Goal: Find contact information: Find contact information

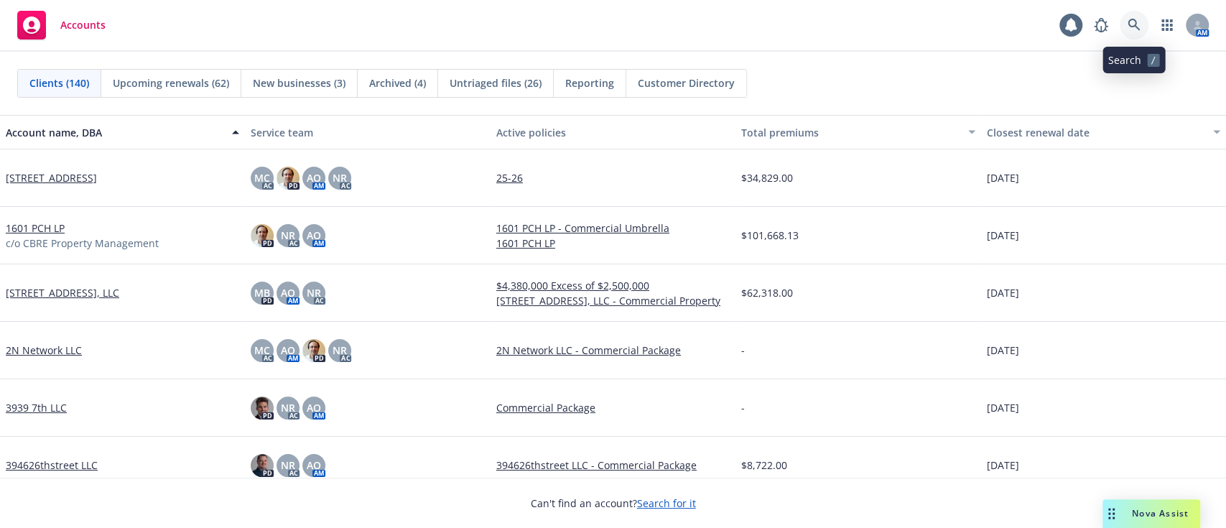
click at [1133, 19] on icon at bounding box center [1133, 25] width 13 height 13
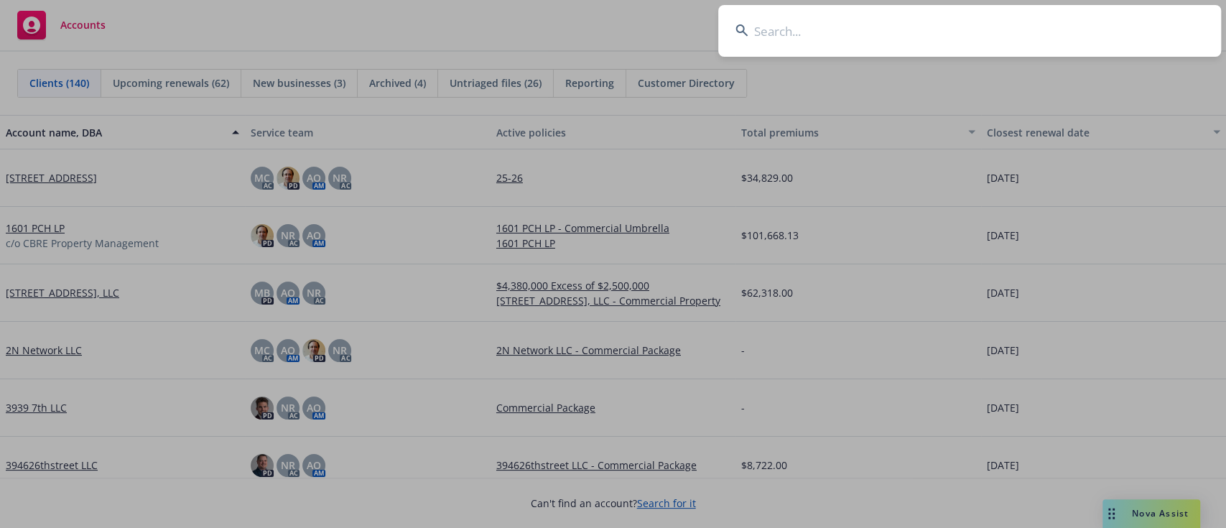
click at [837, 32] on input at bounding box center [969, 31] width 503 height 52
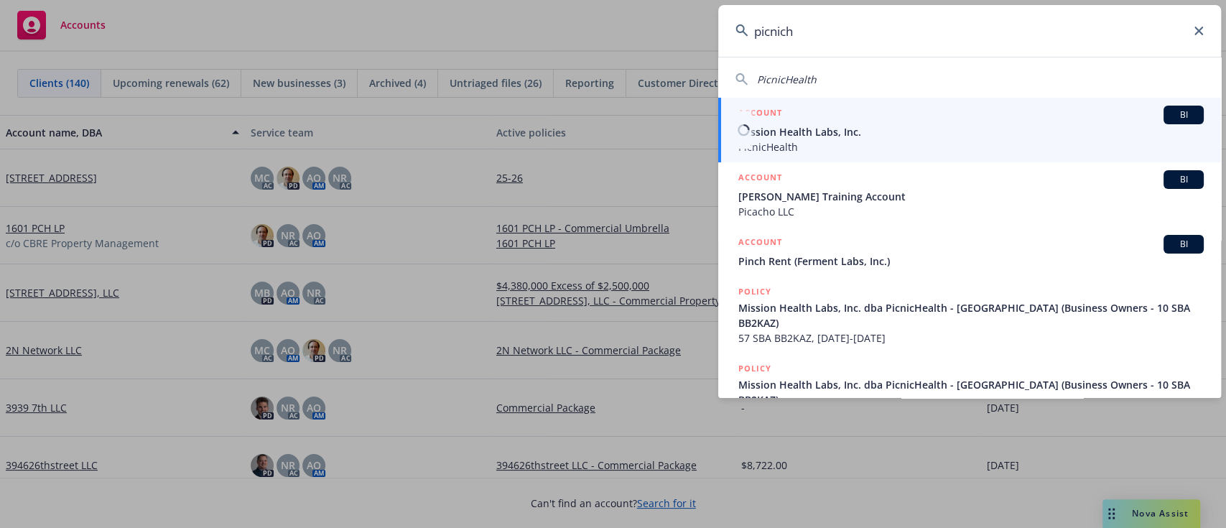
type input "picnich"
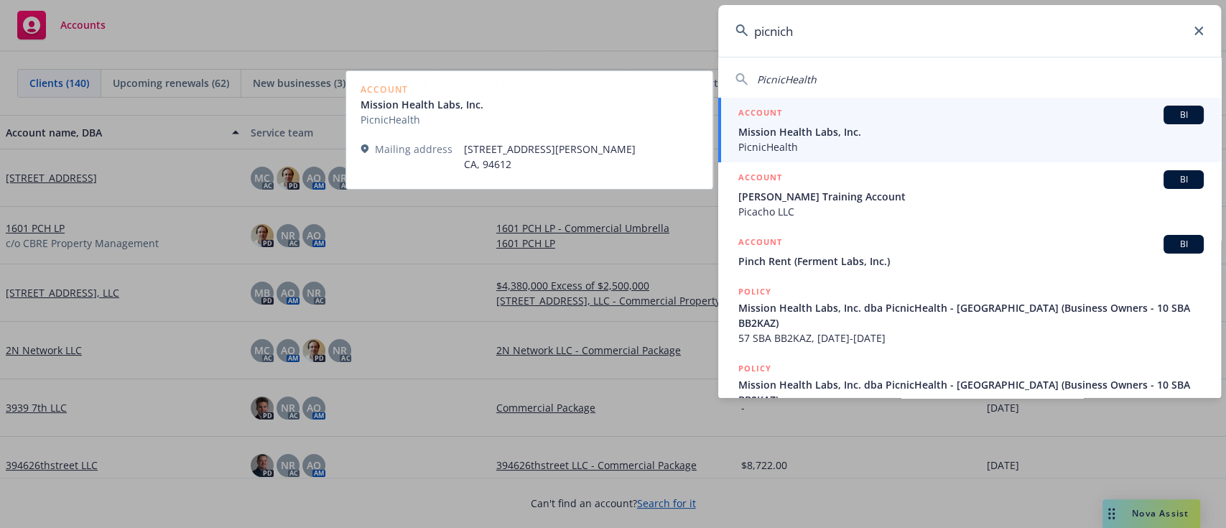
click at [840, 132] on span "Mission Health Labs, Inc." at bounding box center [970, 131] width 465 height 15
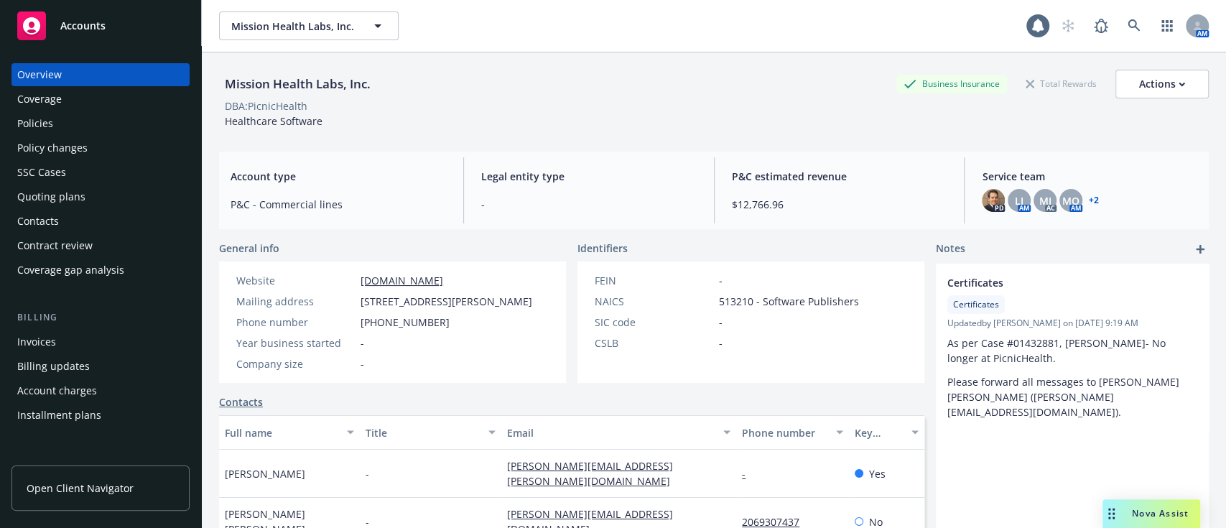
click at [127, 112] on div "Policies" at bounding box center [100, 123] width 167 height 23
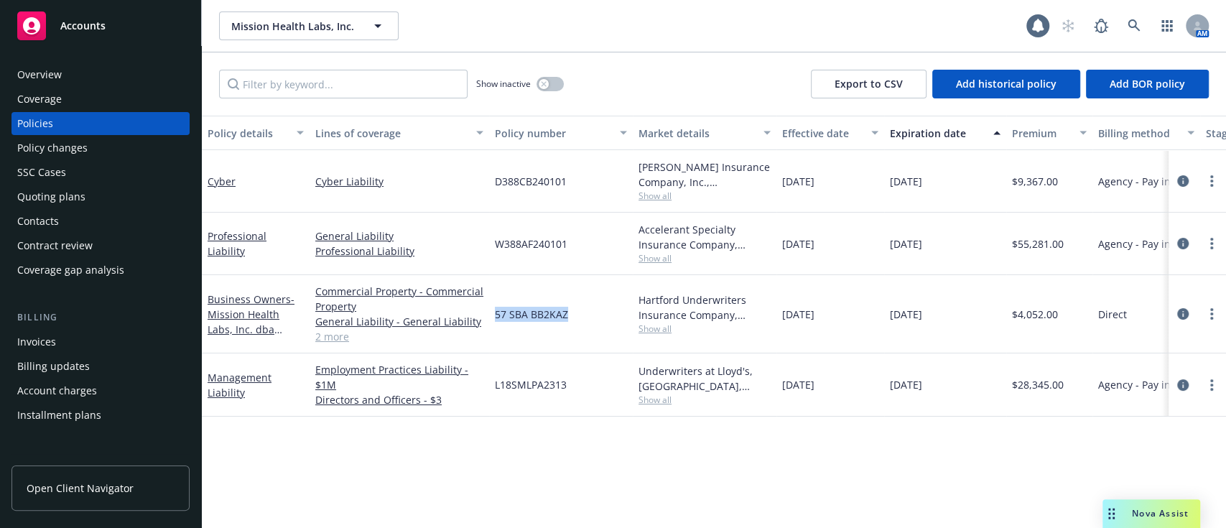
drag, startPoint x: 579, startPoint y: 313, endPoint x: 493, endPoint y: 322, distance: 85.9
click at [493, 322] on div "57 SBA BB2KAZ" at bounding box center [561, 314] width 144 height 78
copy span "57 SBA BB2KAZ"
click at [124, 73] on div "Overview" at bounding box center [100, 74] width 167 height 23
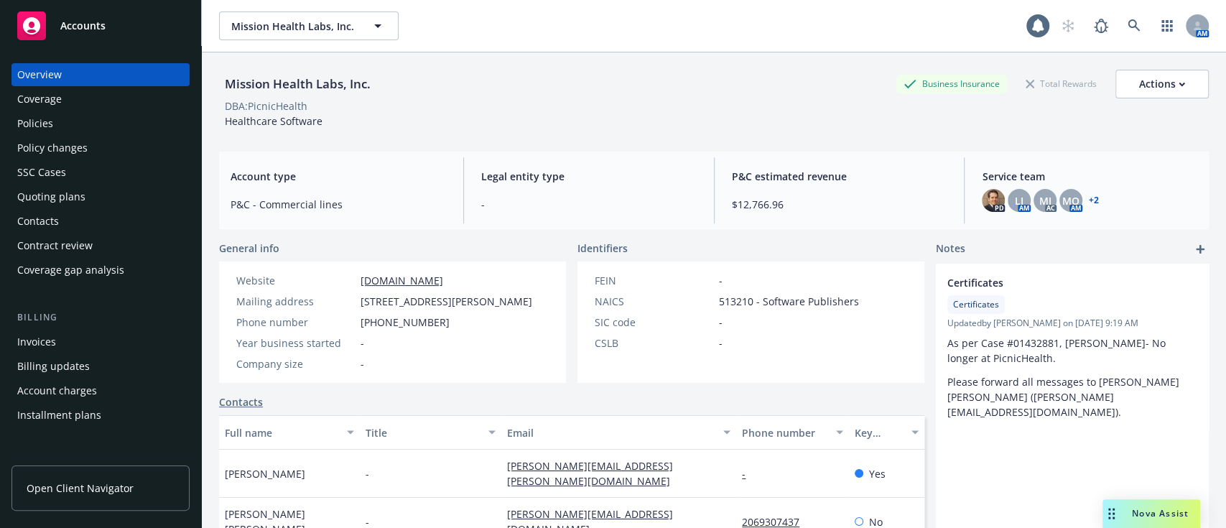
click at [110, 103] on div "Coverage" at bounding box center [100, 99] width 167 height 23
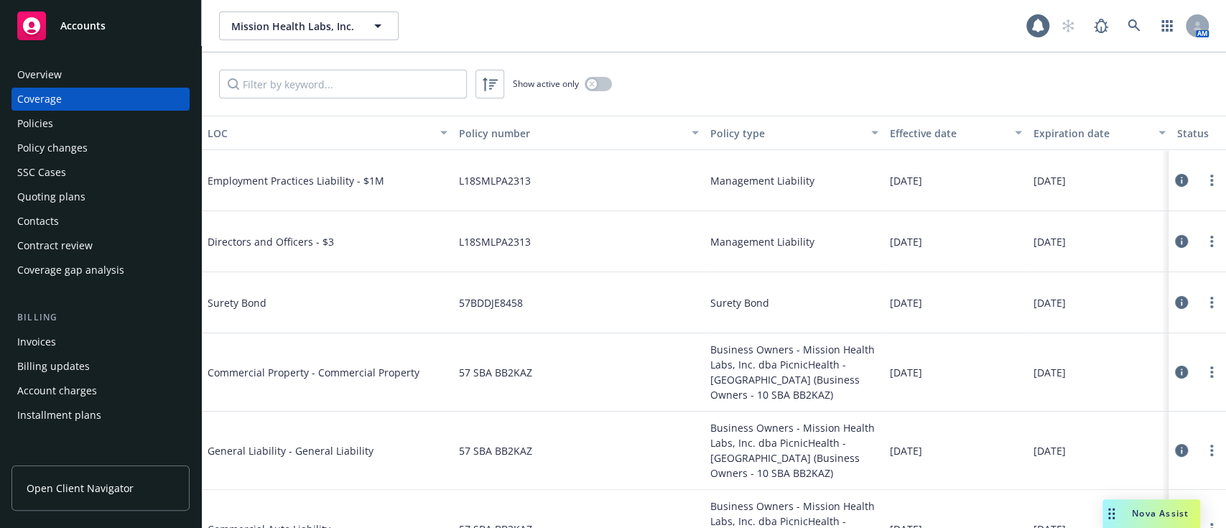
click at [106, 119] on div "Policies" at bounding box center [100, 123] width 167 height 23
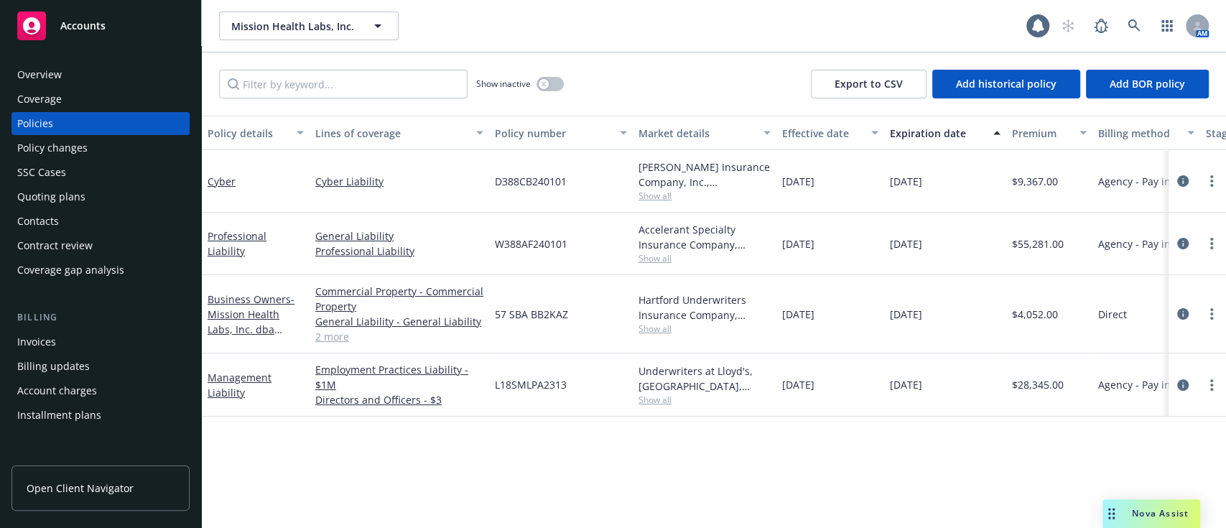
click at [648, 194] on span "Show all" at bounding box center [704, 196] width 132 height 12
drag, startPoint x: 587, startPoint y: 184, endPoint x: 481, endPoint y: 192, distance: 105.9
click at [481, 192] on div "Cyber Cyber Liability D388CB240101 [PERSON_NAME] Insurance Company, Inc., [PERS…" at bounding box center [895, 181] width 1386 height 62
copy div "D388CB240101"
click at [1127, 22] on icon at bounding box center [1133, 25] width 12 height 12
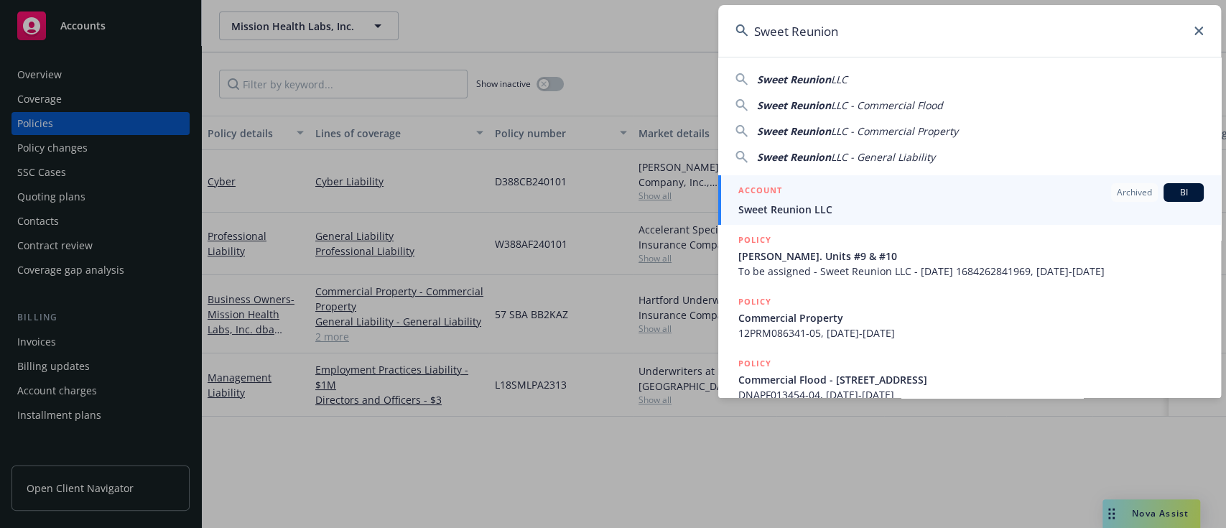
type input "Sweet Reunion"
click at [942, 208] on span "Sweet Reunion LLC" at bounding box center [970, 209] width 465 height 15
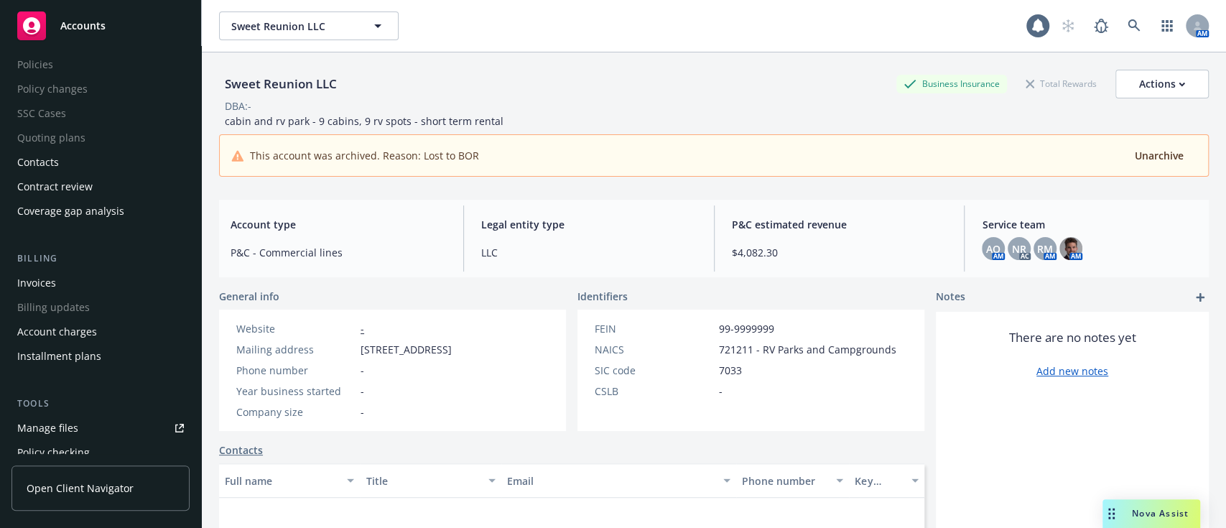
scroll to position [66, 0]
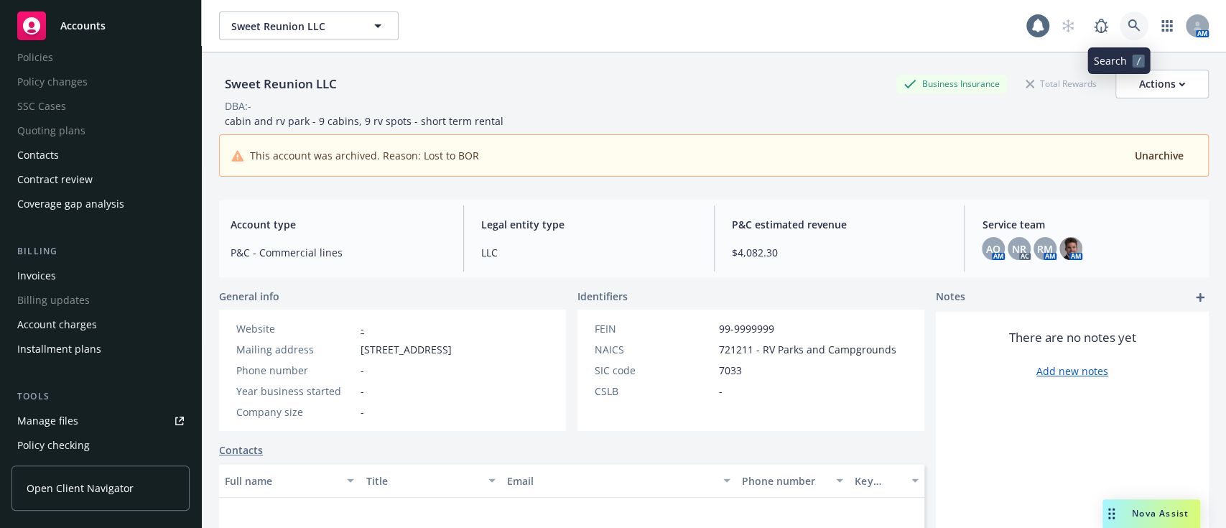
click at [1128, 27] on link at bounding box center [1134, 25] width 29 height 29
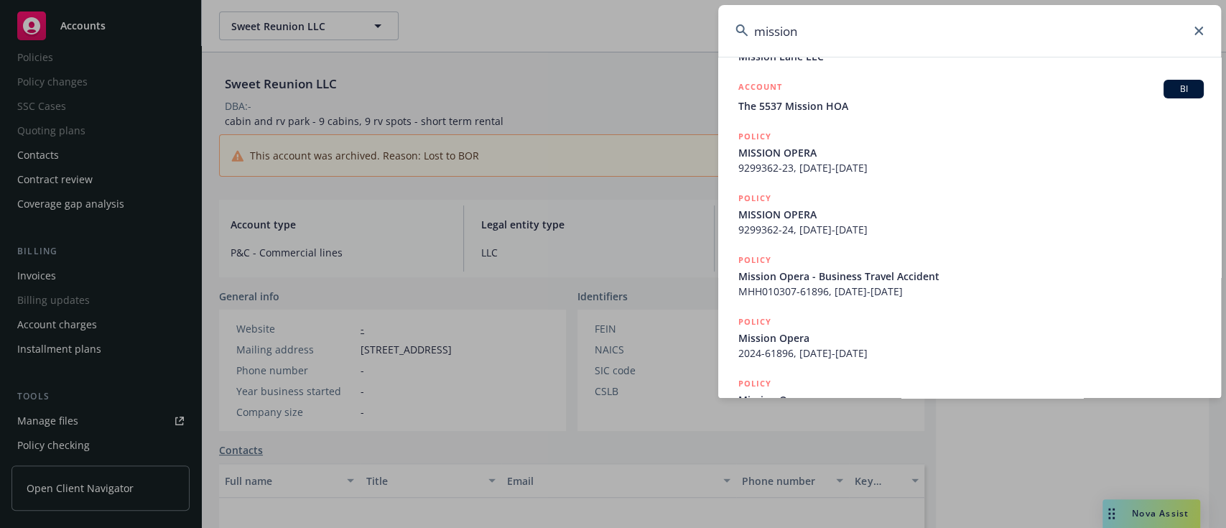
scroll to position [345, 0]
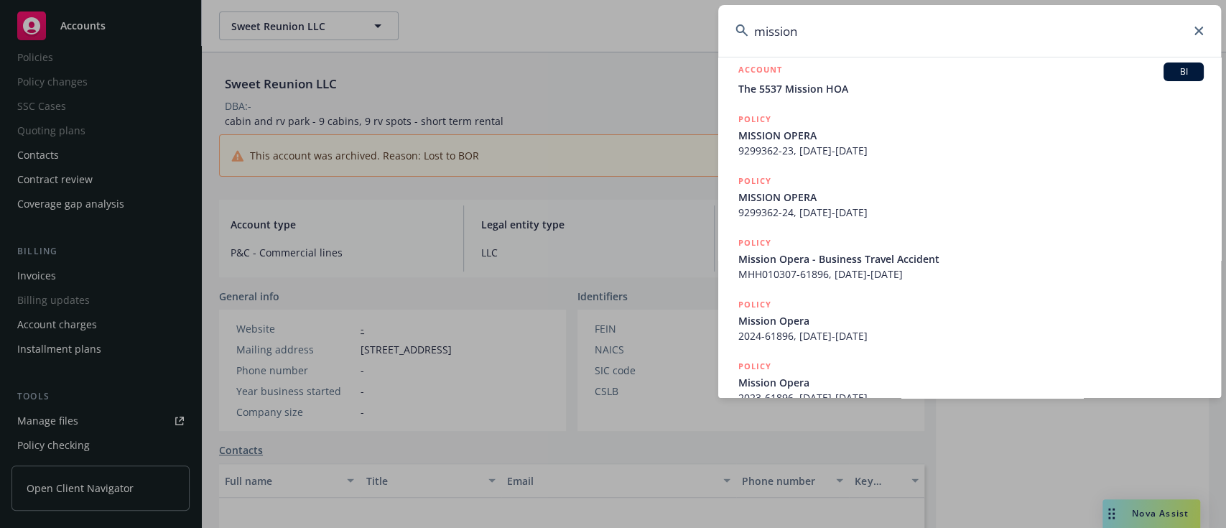
type input "mission"
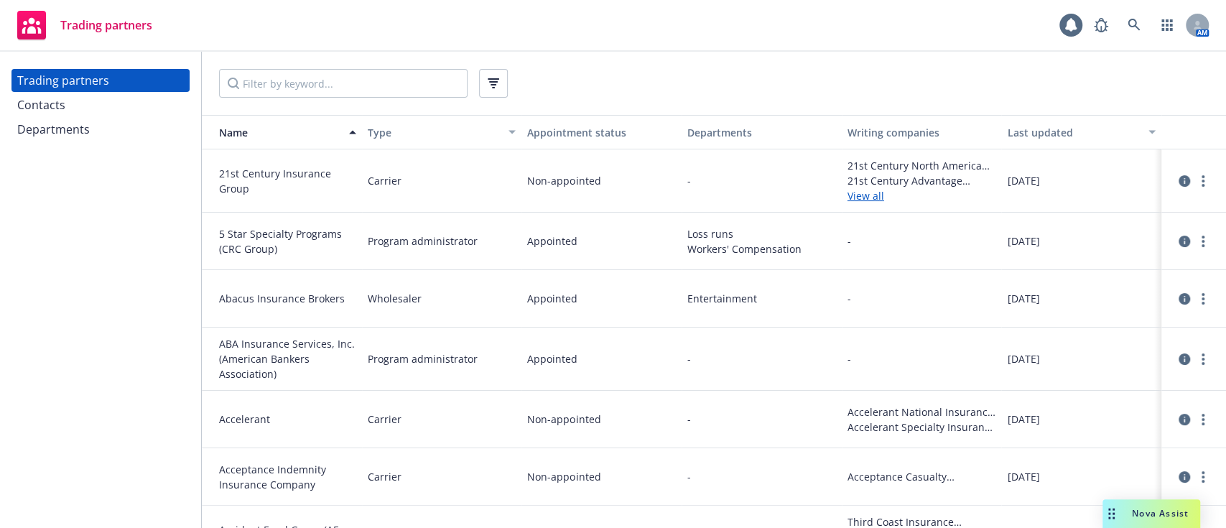
click at [159, 97] on div "Contacts" at bounding box center [100, 104] width 167 height 23
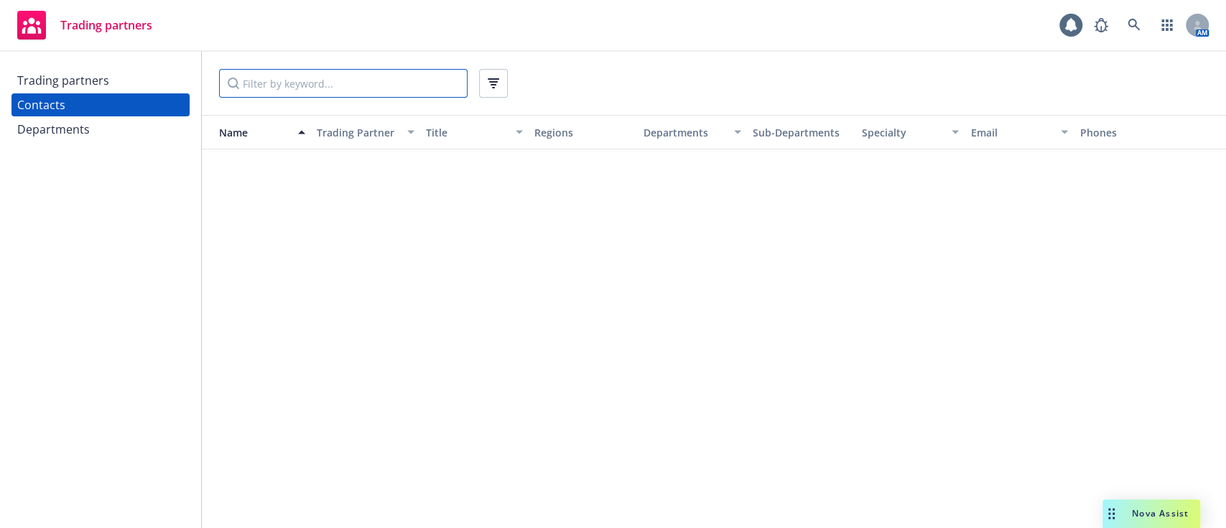
click at [281, 83] on input "Filter by keyword..." at bounding box center [343, 83] width 248 height 29
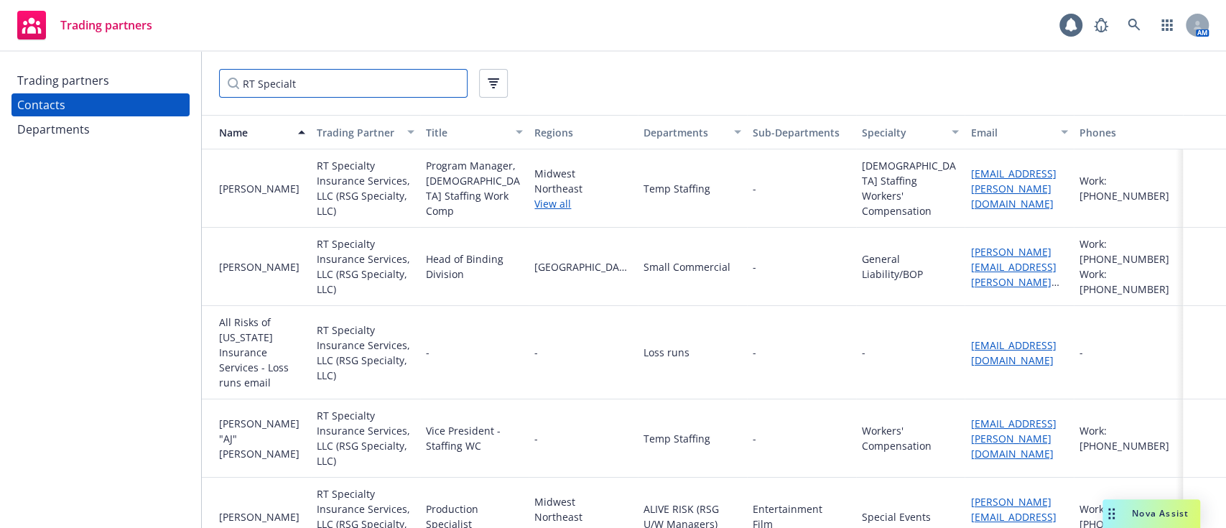
type input "RT Specialty"
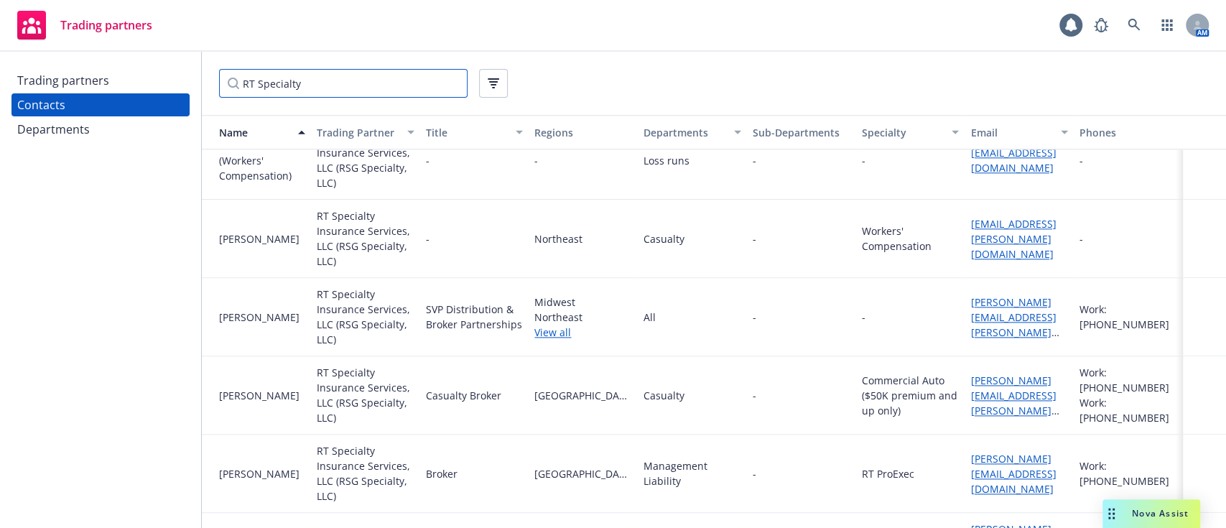
scroll to position [1264, 0]
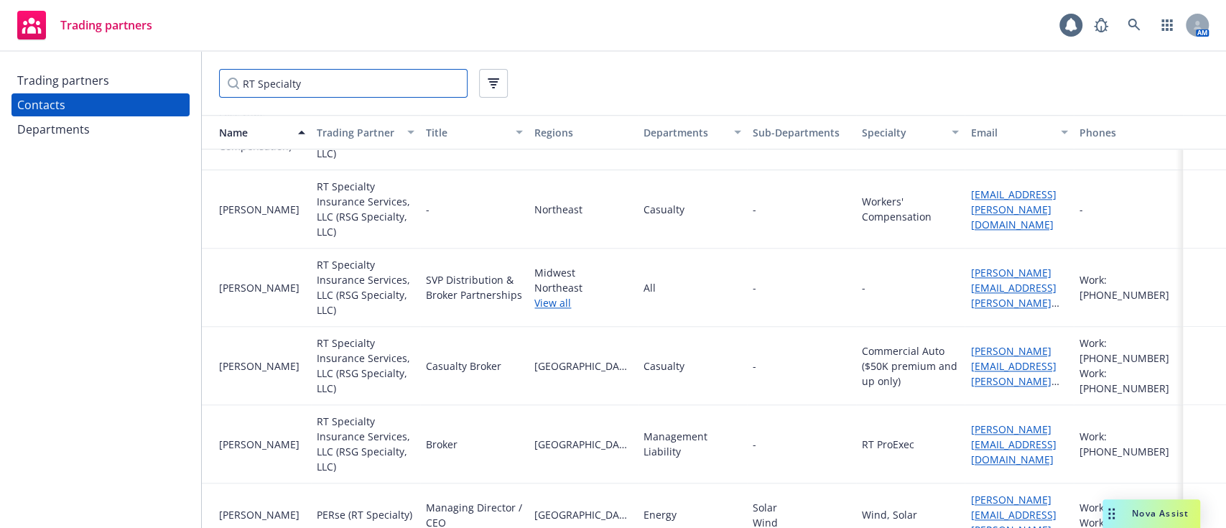
click at [348, 93] on input "RT Specialty" at bounding box center [343, 83] width 248 height 29
click at [353, 79] on input "RT Specialty" at bounding box center [343, 83] width 248 height 29
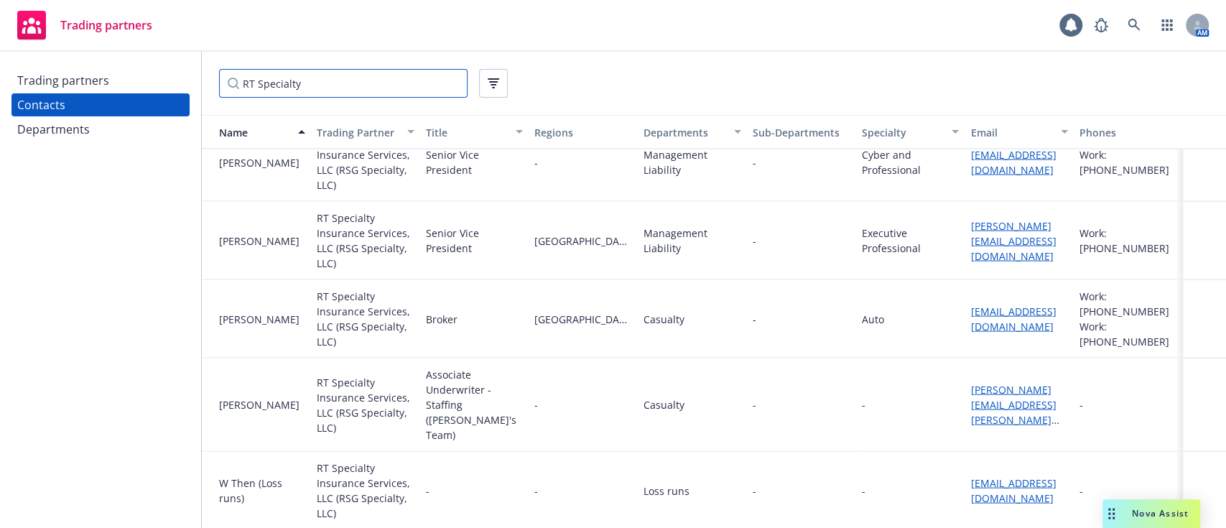
scroll to position [2001, 0]
click at [928, 64] on div "RT Specialty" at bounding box center [714, 83] width 1024 height 63
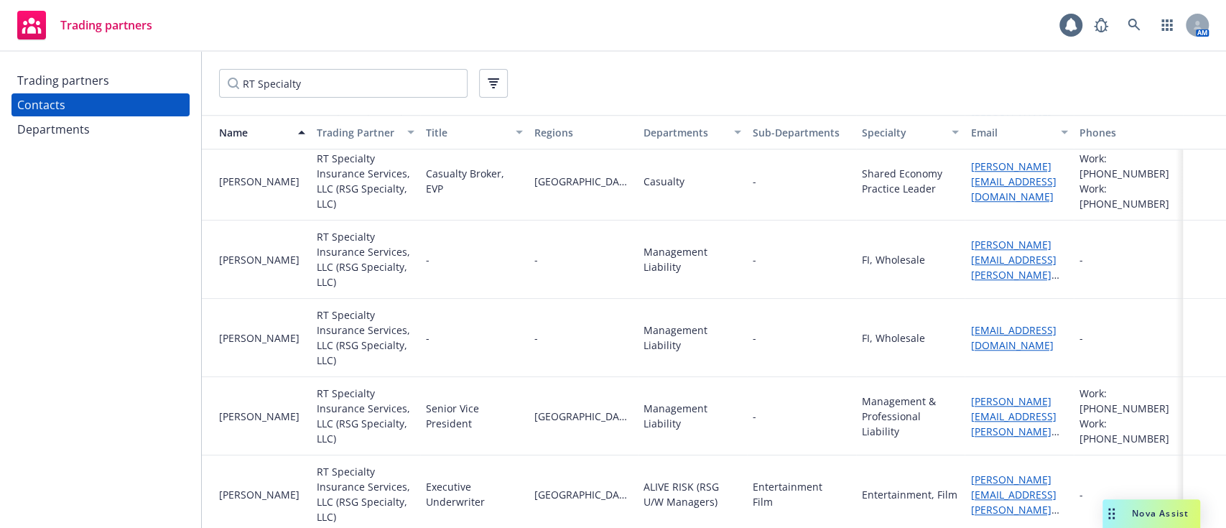
scroll to position [836, 0]
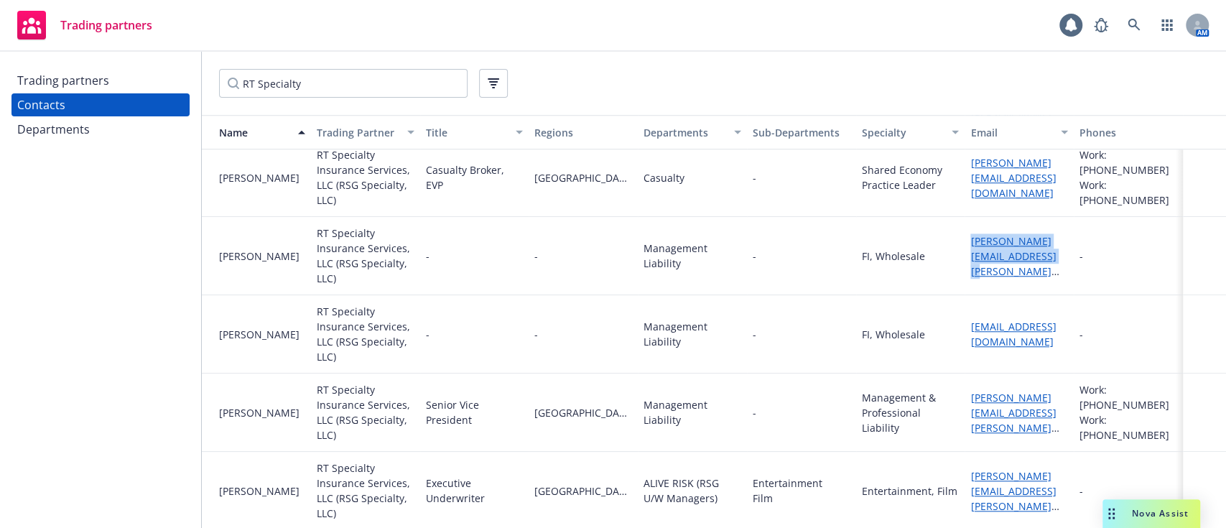
drag, startPoint x: 1017, startPoint y: 266, endPoint x: 962, endPoint y: 247, distance: 57.7
click at [970, 247] on div "jeffrey.seiger@rtspecialty.com" at bounding box center [1019, 255] width 98 height 45
copy link "jeffrey.seiger@rtspecialty.com"
